Goal: Information Seeking & Learning: Learn about a topic

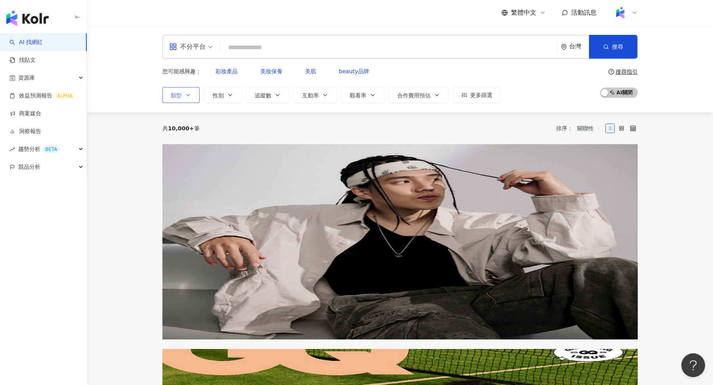
click at [191, 92] on icon "button" at bounding box center [188, 95] width 6 height 6
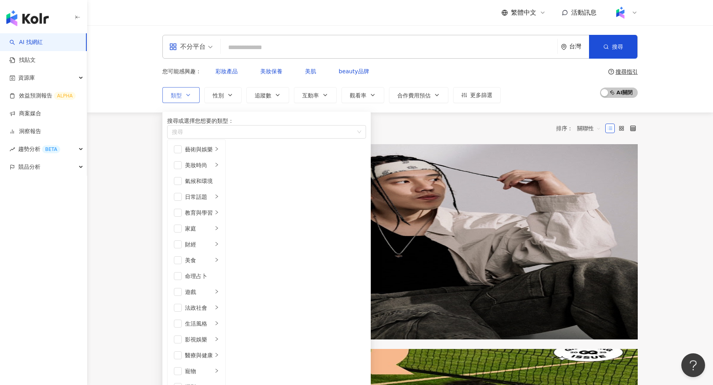
scroll to position [244, 0]
click at [205, 316] on li "生活風格" at bounding box center [196, 324] width 55 height 16
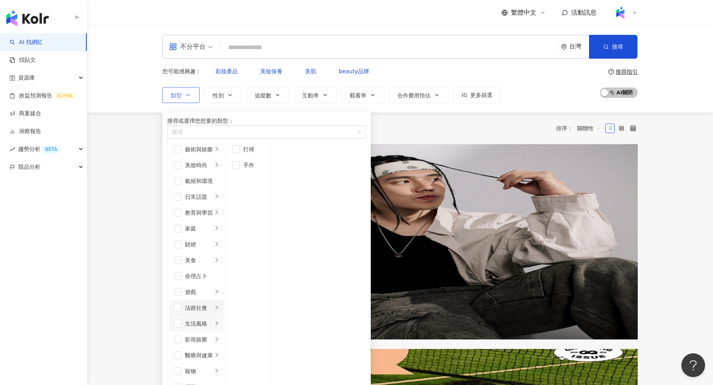
click at [224, 300] on li "法政社會" at bounding box center [196, 308] width 55 height 16
click at [213, 304] on div "法政社會" at bounding box center [199, 308] width 28 height 9
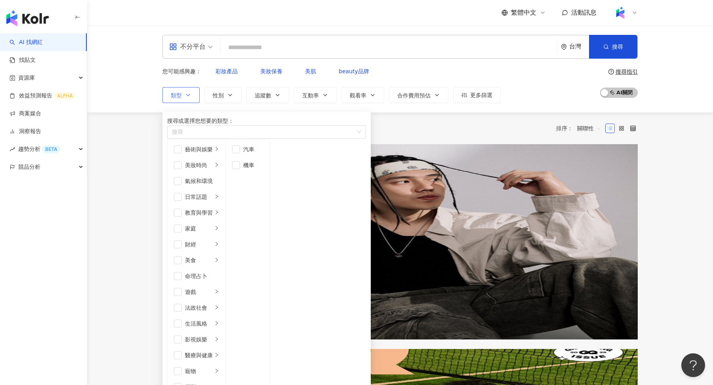
click at [213, 367] on div "寵物" at bounding box center [199, 371] width 28 height 9
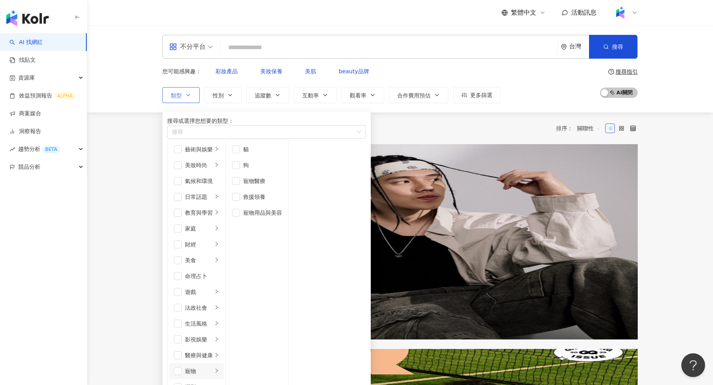
scroll to position [166, 0]
click at [224, 348] on li "醫療與健康" at bounding box center [196, 356] width 55 height 16
click at [213, 335] on div "影視娛樂" at bounding box center [199, 339] width 28 height 9
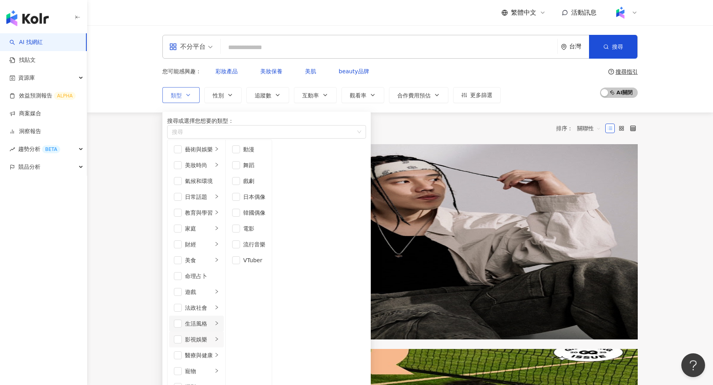
click at [213, 319] on div "生活風格" at bounding box center [199, 323] width 28 height 9
click at [213, 304] on div "法政社會" at bounding box center [199, 308] width 28 height 9
click at [213, 288] on div "遊戲" at bounding box center [199, 292] width 28 height 9
click at [219, 272] on div "命理占卜" at bounding box center [202, 276] width 34 height 9
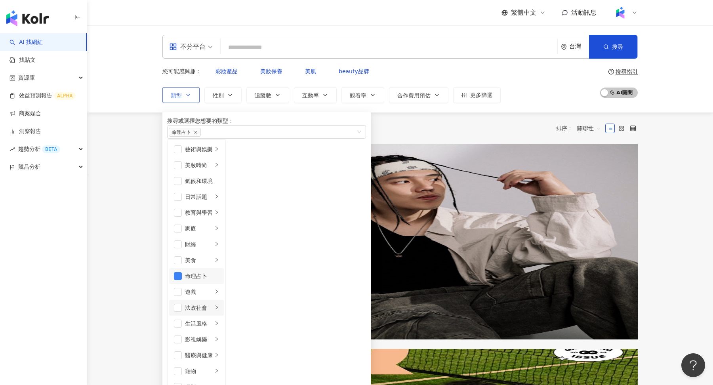
scroll to position [72, 0]
click at [204, 272] on div "命理占卜" at bounding box center [202, 276] width 34 height 9
click at [213, 256] on div "美食" at bounding box center [199, 260] width 28 height 9
click at [213, 240] on div "財經" at bounding box center [199, 244] width 28 height 9
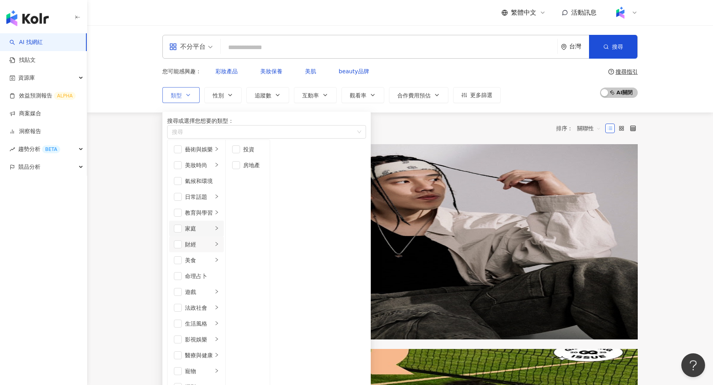
click at [213, 224] on div "家庭" at bounding box center [199, 228] width 28 height 9
click at [213, 208] on div "教育與學習" at bounding box center [199, 212] width 28 height 9
click at [224, 205] on li "教育與學習" at bounding box center [196, 213] width 55 height 16
click at [224, 189] on li "日常話題" at bounding box center [196, 197] width 55 height 16
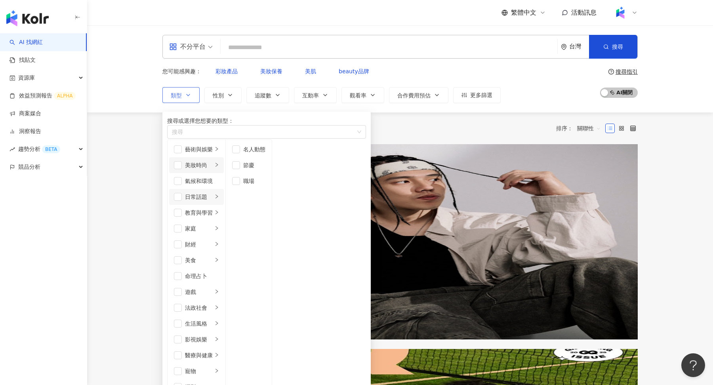
click at [224, 173] on li "美妝時尚" at bounding box center [196, 165] width 55 height 16
click at [224, 157] on li "藝術與娛樂" at bounding box center [196, 149] width 55 height 16
click at [409, 113] on div "共 10,000+ 筆 排序： 關聯性" at bounding box center [399, 129] width 475 height 32
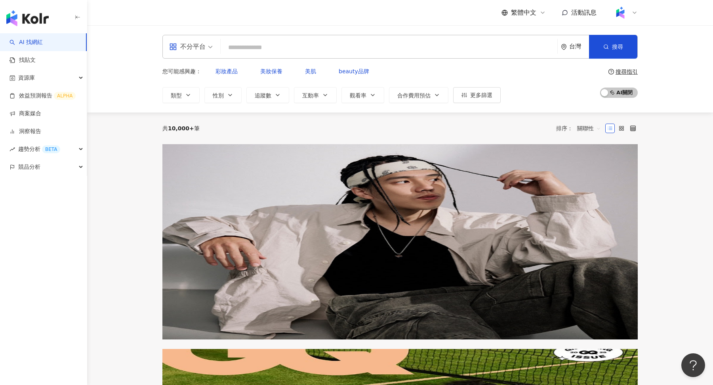
click at [276, 52] on input "search" at bounding box center [389, 47] width 330 height 15
type input "**"
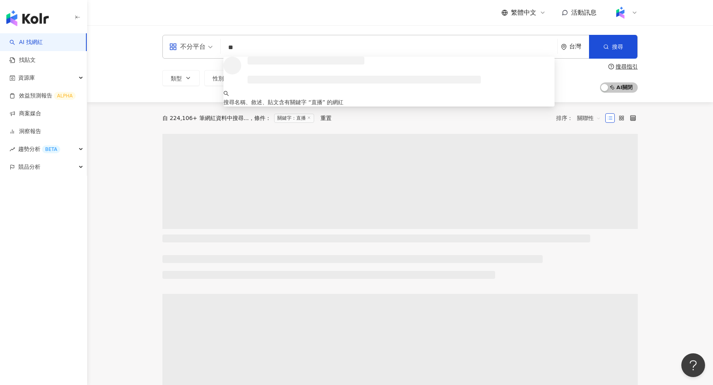
scroll to position [0, 0]
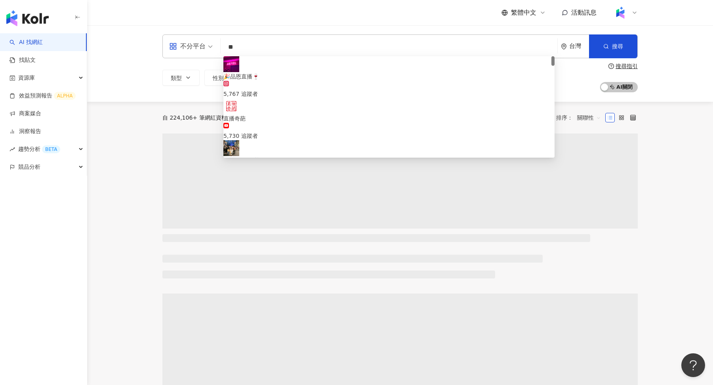
click at [290, 174] on div "36,700 追蹤者" at bounding box center [388, 178] width 331 height 9
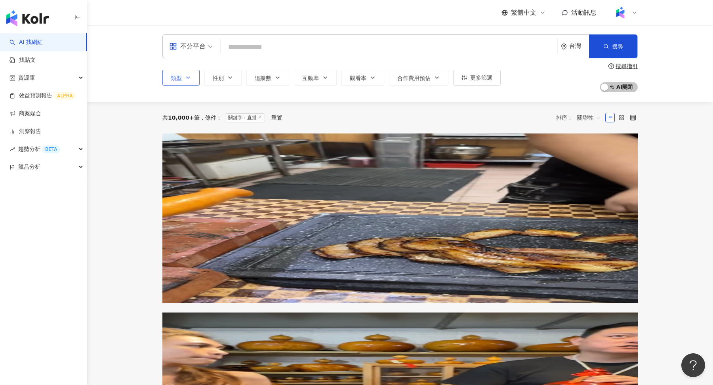
click at [187, 77] on icon "button" at bounding box center [188, 78] width 3 height 2
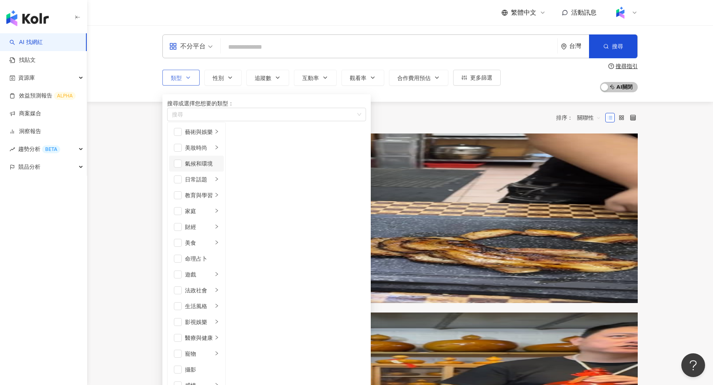
scroll to position [274, 0]
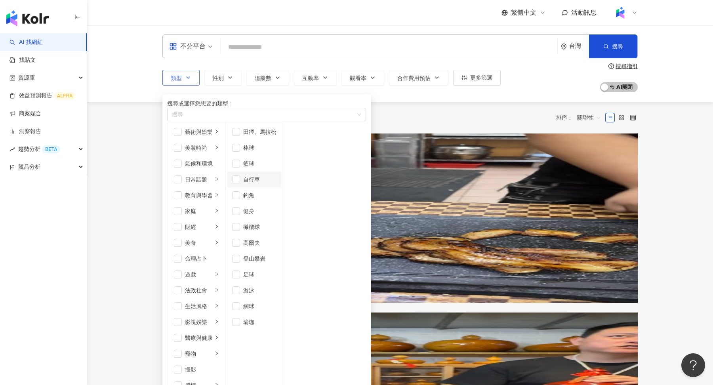
scroll to position [100, 0]
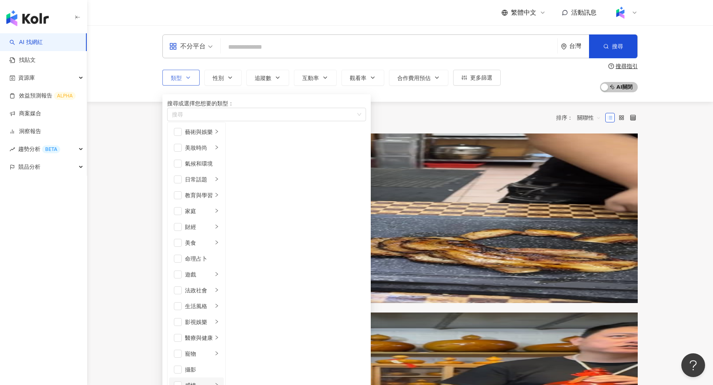
click at [213, 381] on div "感情" at bounding box center [199, 385] width 28 height 9
click at [213, 349] on div "寵物" at bounding box center [199, 353] width 28 height 9
click at [213, 334] on div "醫療與健康" at bounding box center [199, 338] width 28 height 9
click at [213, 318] on div "影視娛樂" at bounding box center [199, 322] width 28 height 9
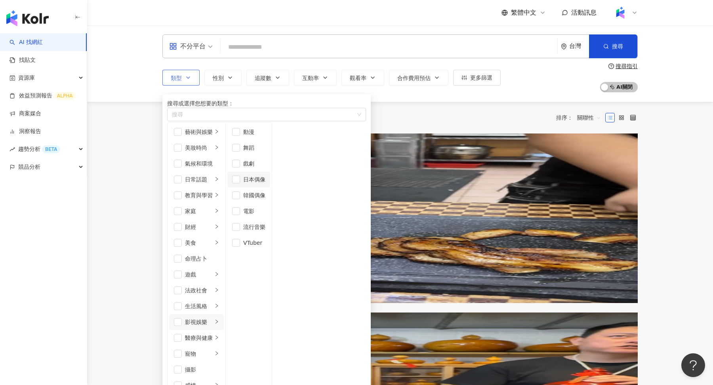
scroll to position [0, 0]
click at [213, 302] on div "生活風格" at bounding box center [199, 306] width 28 height 9
click at [213, 286] on div "法政社會" at bounding box center [199, 290] width 28 height 9
click at [213, 270] on div "遊戲" at bounding box center [199, 274] width 28 height 9
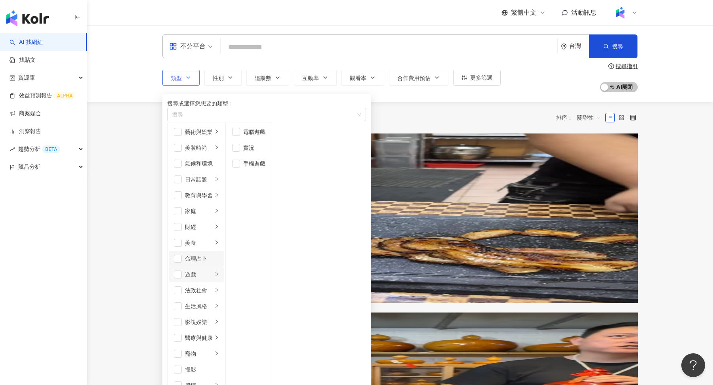
click at [219, 254] on div "命理占卜" at bounding box center [202, 258] width 34 height 9
click at [213, 239] on div "美食" at bounding box center [199, 243] width 28 height 9
click at [219, 254] on div "命理占卜" at bounding box center [202, 258] width 34 height 9
click at [213, 239] on div "美食" at bounding box center [199, 243] width 28 height 9
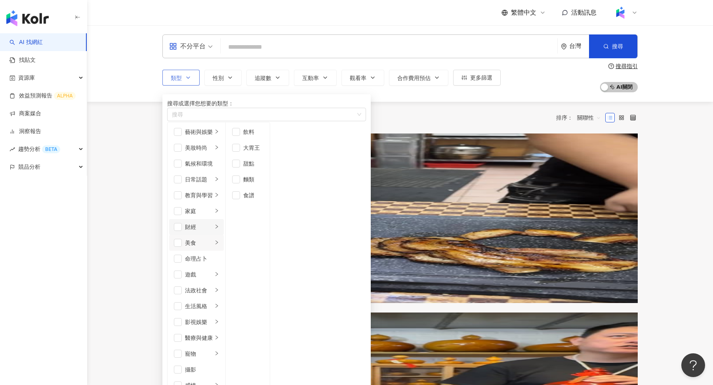
click at [213, 223] on div "財經" at bounding box center [199, 227] width 28 height 9
click at [224, 203] on li "家庭" at bounding box center [196, 211] width 55 height 16
click at [224, 203] on li "教育與學習" at bounding box center [196, 195] width 55 height 16
click at [213, 184] on div "日常話題" at bounding box center [199, 179] width 28 height 9
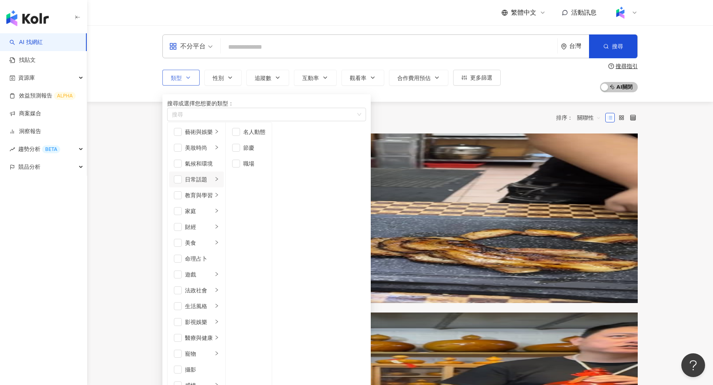
click at [224, 187] on li "日常話題" at bounding box center [196, 180] width 55 height 16
click at [213, 152] on div "美妝時尚" at bounding box center [199, 147] width 28 height 9
click at [213, 136] on div "藝術與娛樂" at bounding box center [199, 132] width 28 height 9
click at [404, 111] on div "共 10,000+ 筆 條件 ： 關鍵字：直播 重置 排序： 關聯性" at bounding box center [399, 118] width 475 height 32
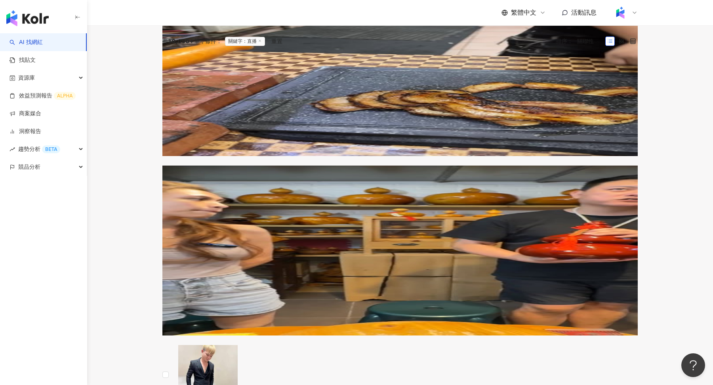
scroll to position [0, 0]
